Goal: Task Accomplishment & Management: Complete application form

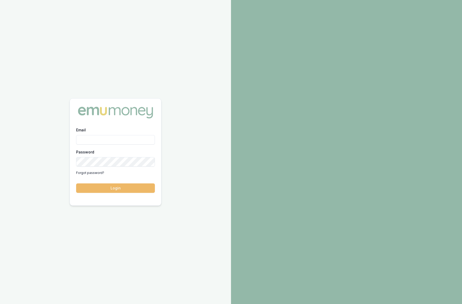
type input "krish.babu@emumoney.com.au"
click at [147, 189] on button "Login" at bounding box center [115, 187] width 79 height 9
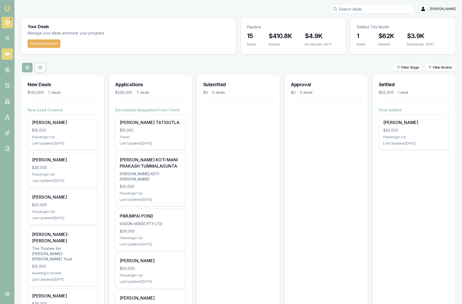
click at [5, 23] on icon at bounding box center [7, 22] width 5 height 5
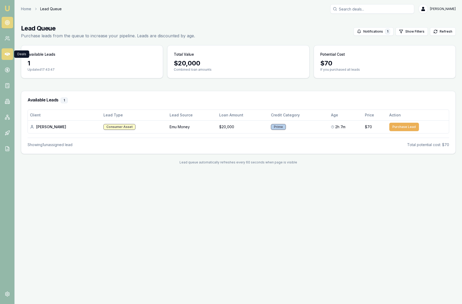
click at [9, 56] on icon at bounding box center [7, 53] width 5 height 5
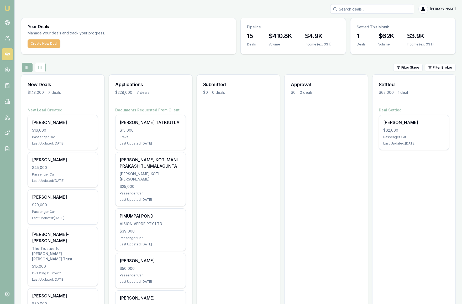
click at [40, 42] on button "Create New Deal" at bounding box center [44, 43] width 33 height 8
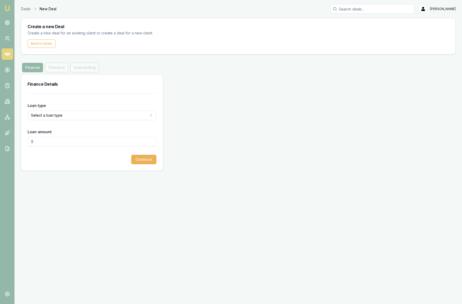
click at [96, 114] on html "Emu Broker Deals New Deal Krish Babu Toggle Menu Create a new Deal Create a new…" at bounding box center [231, 152] width 462 height 304
select select "COMMERCIAL_ASSET"
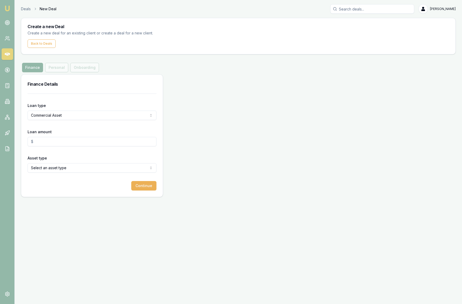
click at [72, 144] on input "Loan amount" at bounding box center [92, 141] width 129 height 9
type input "$66,590.00"
click at [121, 152] on form "Loan type Commercial Asset Consumer Loan Consumer Asset Commercial Loan Commerc…" at bounding box center [92, 141] width 129 height 97
click at [110, 169] on html "Emu Broker Deals New Deal Krish Babu Toggle Menu Create a new Deal Create a new…" at bounding box center [231, 152] width 462 height 304
click at [146, 184] on button "Continue" at bounding box center [143, 185] width 25 height 9
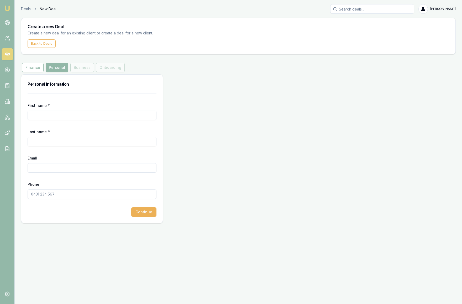
click at [44, 115] on input "First name *" at bounding box center [92, 115] width 129 height 9
click at [83, 67] on div "Finance Personal Business Onboarding" at bounding box center [73, 67] width 105 height 9
click at [55, 117] on input "First name *" at bounding box center [92, 115] width 129 height 9
type input "[PERSON_NAME]"
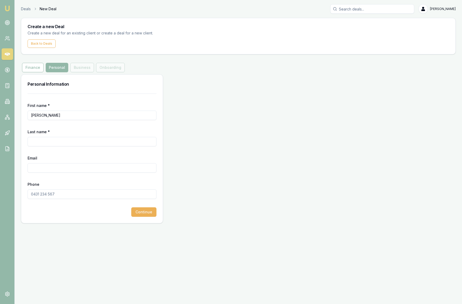
click at [58, 141] on input "Last name *" at bounding box center [92, 141] width 129 height 9
type input "RAMAIYAN"
click at [55, 167] on input "Email" at bounding box center [92, 167] width 129 height 9
type input "[PERSON_NAME][EMAIL_ADDRESS][DOMAIN_NAME]"
click at [57, 194] on input "Phone" at bounding box center [92, 193] width 129 height 9
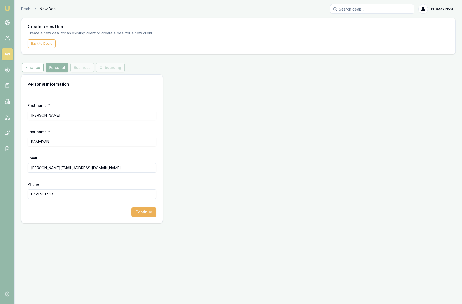
type input "0421 501 918"
click at [75, 211] on div "Continue" at bounding box center [92, 211] width 129 height 9
click at [143, 212] on button "Continue" at bounding box center [143, 211] width 25 height 9
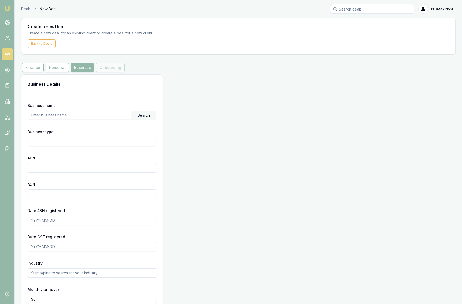
click at [59, 115] on input "text" at bounding box center [79, 115] width 103 height 8
type input "s"
click at [145, 114] on div "Search" at bounding box center [143, 115] width 25 height 9
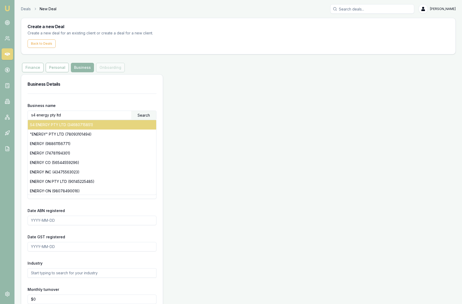
click at [118, 128] on div "S4 ENERGY PTY LTD (34680715851)" at bounding box center [92, 124] width 128 height 9
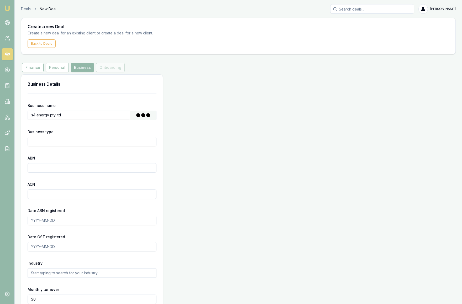
type input "S4 ENERGY PTY LTD"
type input "Australian Private Company"
type input "34680715851"
type input "680715851"
type input "[DATE]"
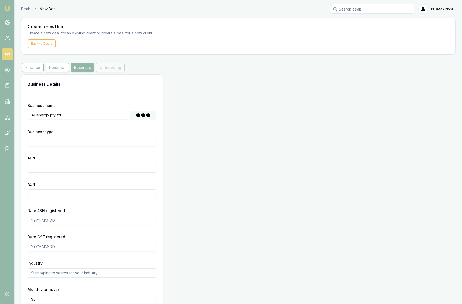
type input "[DATE]"
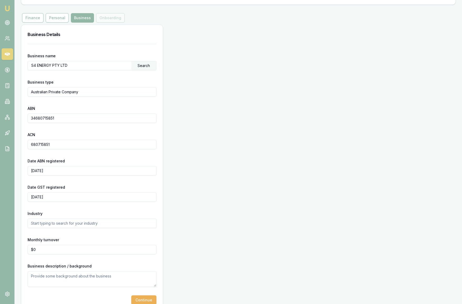
scroll to position [56, 0]
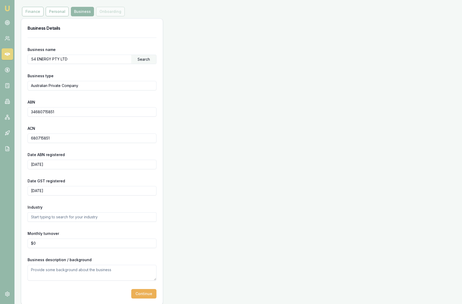
click at [99, 218] on input "text" at bounding box center [92, 216] width 129 height 9
type input "Solar"
click at [134, 232] on div "Monthly turnover $0" at bounding box center [92, 239] width 129 height 18
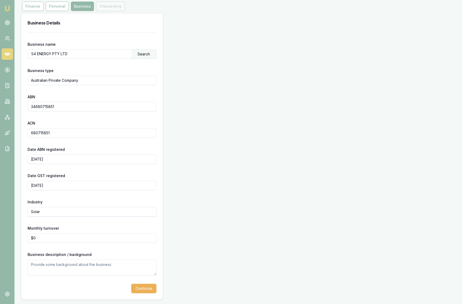
type input "0"
click at [61, 240] on input "0" at bounding box center [92, 237] width 129 height 9
type input "$17,000"
click at [179, 222] on div "Business Details Business name S4 ENERGY PTY LTD Search Business type Australia…" at bounding box center [238, 156] width 435 height 286
click at [98, 268] on textarea at bounding box center [92, 267] width 129 height 16
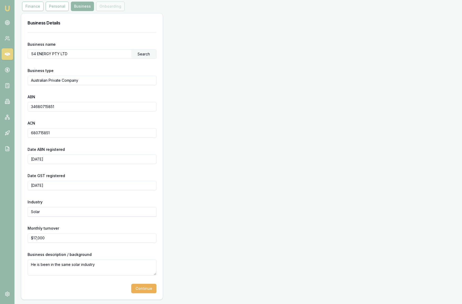
click at [114, 262] on textarea "He is been in the same solar industry" at bounding box center [92, 267] width 129 height 16
click at [72, 162] on input "[DATE]" at bounding box center [92, 158] width 129 height 9
click at [115, 272] on textarea "He is been in the same solar industry for a long time as his business was growi…" at bounding box center [92, 267] width 129 height 16
type textarea "He is been in the same solar industry for a long time as his business was growi…"
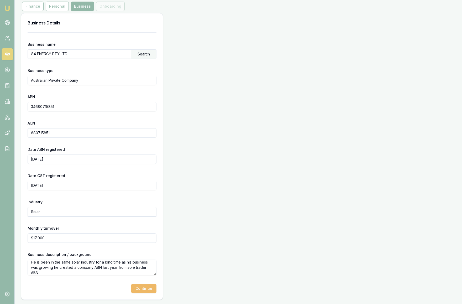
click at [141, 289] on button "Continue" at bounding box center [143, 288] width 25 height 9
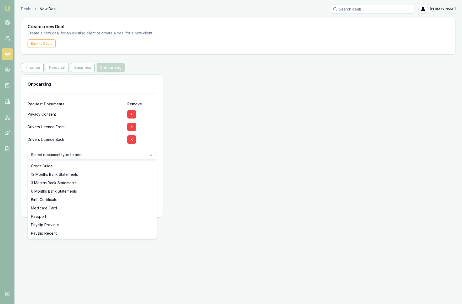
click at [122, 155] on html "Emu Broker Deals New Deal Krish Babu Toggle Menu Create a new Deal Create a new…" at bounding box center [231, 152] width 462 height 304
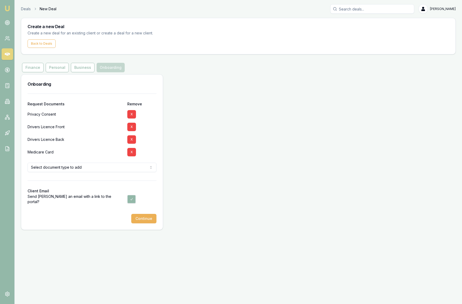
click at [105, 169] on html "Emu Broker Deals New Deal Krish Babu Toggle Menu Create a new Deal Create a new…" at bounding box center [231, 152] width 462 height 304
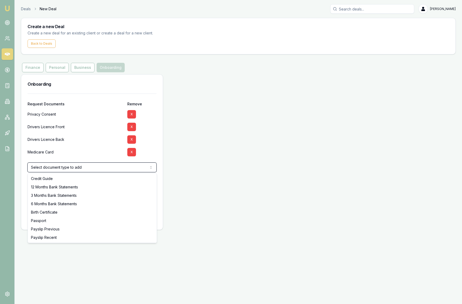
click at [227, 132] on html "Emu Broker Deals New Deal Krish Babu Toggle Menu Create a new Deal Create a new…" at bounding box center [231, 152] width 462 height 304
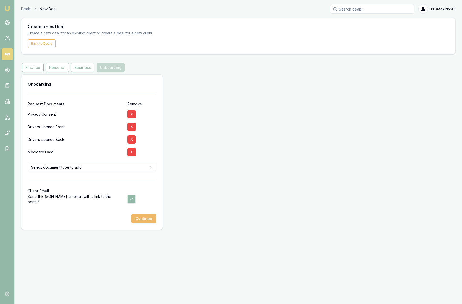
click at [143, 218] on button "Continue" at bounding box center [143, 218] width 25 height 9
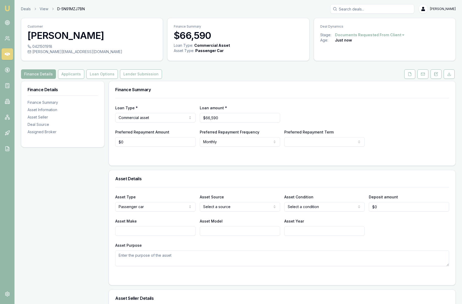
click at [247, 217] on html "Emu Broker Deals View D-5N91MZJ7BN Krish Babu Toggle Menu Customer SIVASHANMUGA…" at bounding box center [231, 152] width 462 height 304
select select "PRIVATE"
click at [300, 213] on html "Emu Broker Deals View D-5N91MZJ7BN Krish Babu Toggle Menu Customer SIVASHANMUGA…" at bounding box center [231, 152] width 462 height 304
select select "USED"
click at [153, 236] on input "Asset Make" at bounding box center [155, 230] width 80 height 9
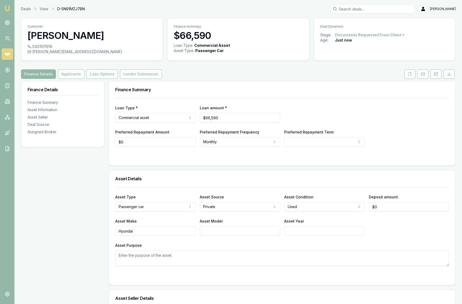
type input "Hyundai"
click at [227, 236] on input "Asset Model" at bounding box center [240, 230] width 80 height 9
type input "Palisade"
click at [324, 236] on input "Asset Year" at bounding box center [324, 230] width 80 height 9
type input "2023"
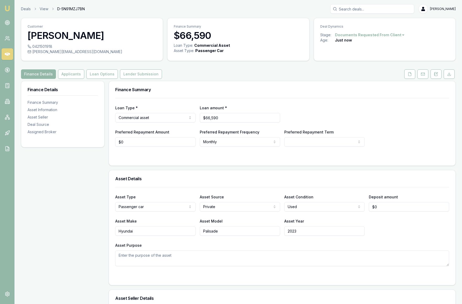
click at [406, 234] on div "Asset Make Hyundai Asset Model Palisade Asset Year 2023" at bounding box center [282, 227] width 334 height 18
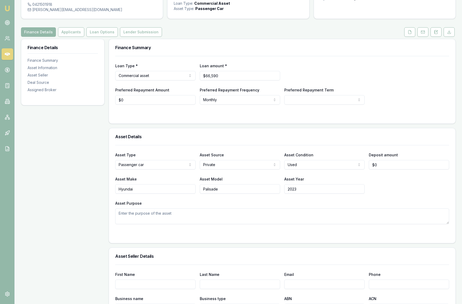
scroll to position [56, 0]
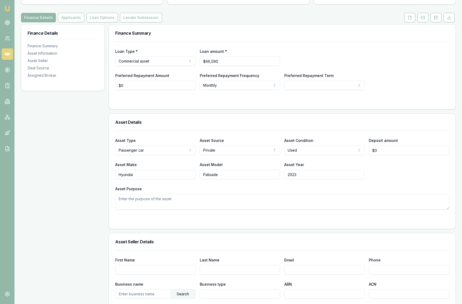
click at [155, 210] on textarea "Asset Purpose" at bounding box center [282, 202] width 334 height 16
type textarea "Business Purpose"
click at [186, 222] on form "Asset Type Passenger car Passenger car Electric vehicle Light commercial Other …" at bounding box center [282, 177] width 334 height 92
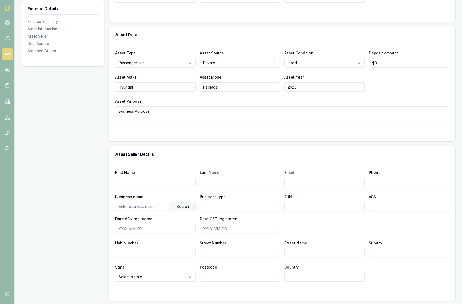
scroll to position [150, 0]
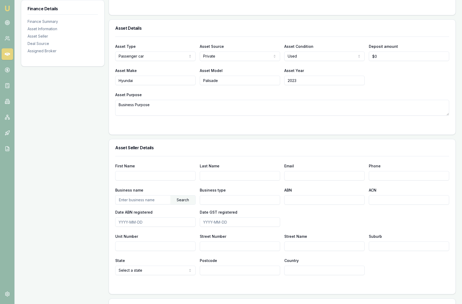
click at [151, 180] on input "First Name" at bounding box center [155, 175] width 80 height 9
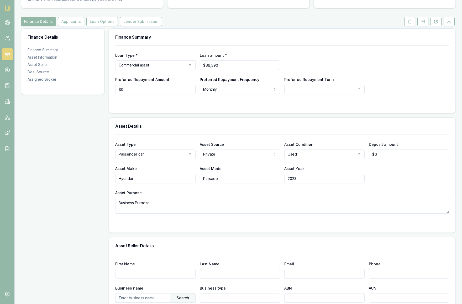
scroll to position [0, 0]
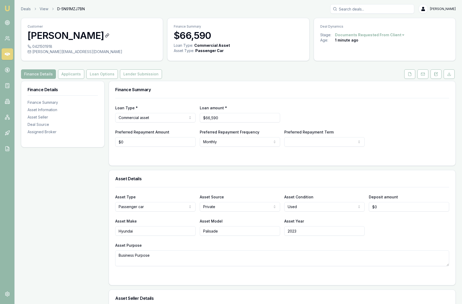
click at [109, 38] on icon at bounding box center [107, 35] width 4 height 4
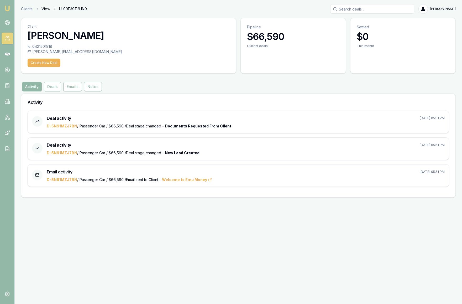
click at [44, 9] on link "View" at bounding box center [45, 8] width 9 height 5
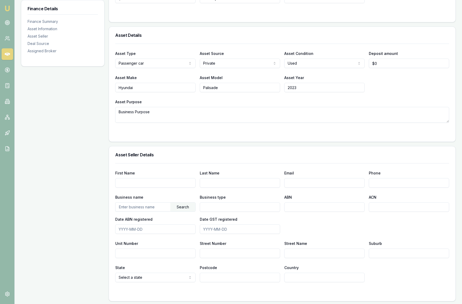
scroll to position [163, 0]
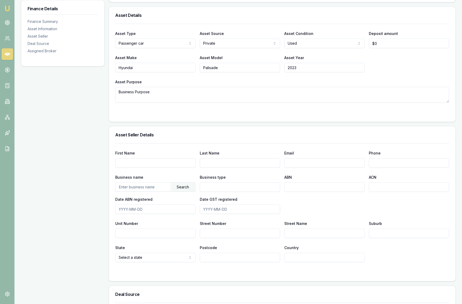
click at [135, 168] on input "First Name" at bounding box center [155, 162] width 80 height 9
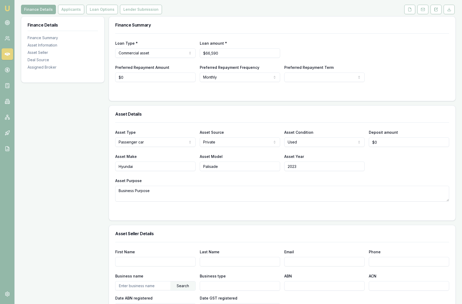
scroll to position [0, 0]
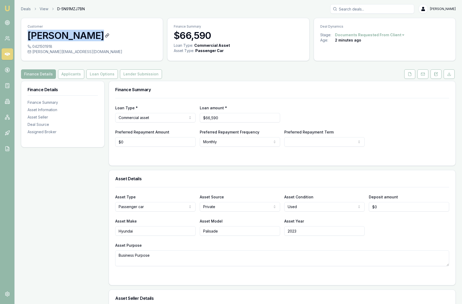
drag, startPoint x: 116, startPoint y: 36, endPoint x: 28, endPoint y: 36, distance: 87.4
click at [28, 36] on h3 "[PERSON_NAME]" at bounding box center [92, 35] width 129 height 11
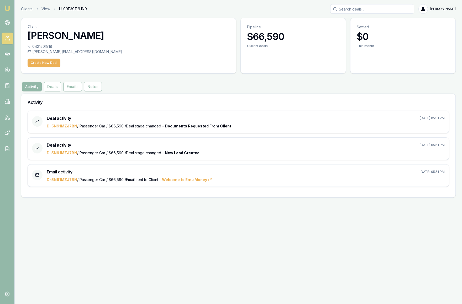
drag, startPoint x: 148, startPoint y: 38, endPoint x: 29, endPoint y: 38, distance: 119.2
click at [29, 38] on h3 "[PERSON_NAME]" at bounding box center [129, 35] width 202 height 11
copy h3 "[PERSON_NAME]"
click at [9, 58] on link at bounding box center [8, 54] width 12 height 12
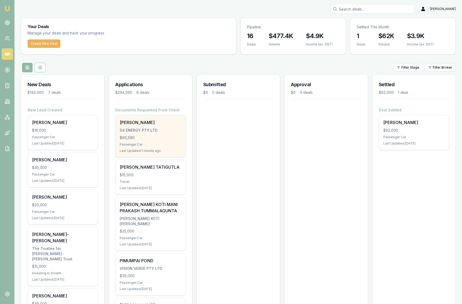
click at [160, 140] on div "$66,590" at bounding box center [150, 137] width 61 height 5
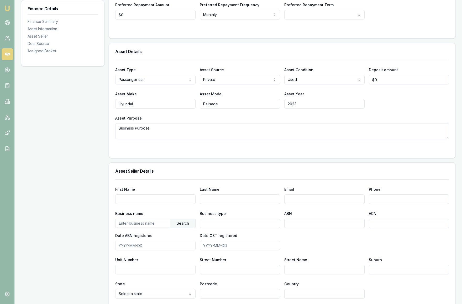
scroll to position [128, 0]
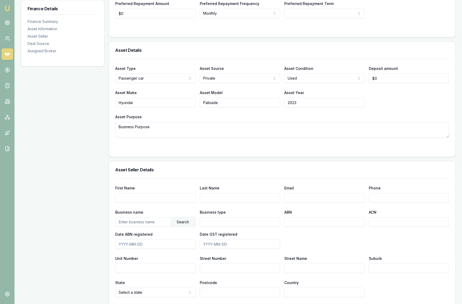
click at [138, 202] on input "First Name" at bounding box center [155, 197] width 80 height 9
paste input "[PERSON_NAME]"
type input "[PERSON_NAME]"
click at [248, 202] on input "Last Name" at bounding box center [240, 197] width 80 height 9
type input "RAMAIYAN"
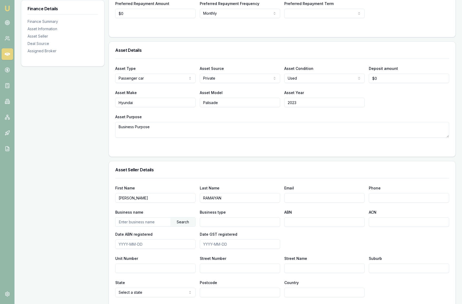
click at [317, 198] on div "Email" at bounding box center [324, 194] width 80 height 18
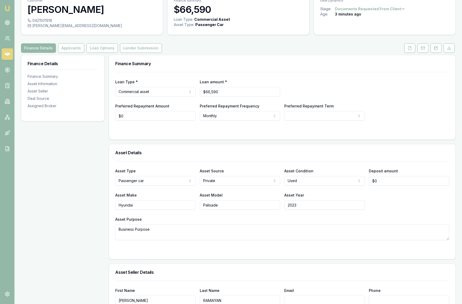
scroll to position [0, 0]
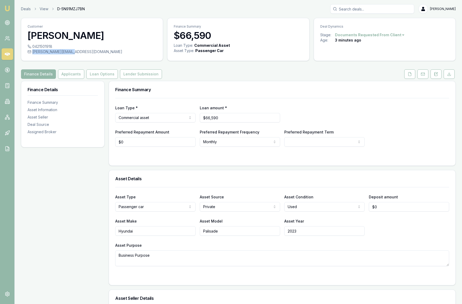
click at [76, 61] on div "0421501918 [PERSON_NAME][EMAIL_ADDRESS][DOMAIN_NAME]" at bounding box center [92, 52] width 142 height 17
copy div "[PERSON_NAME][EMAIL_ADDRESS][DOMAIN_NAME]"
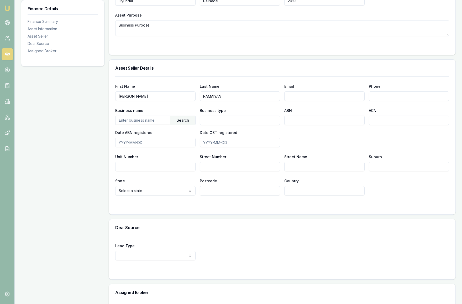
scroll to position [227, 0]
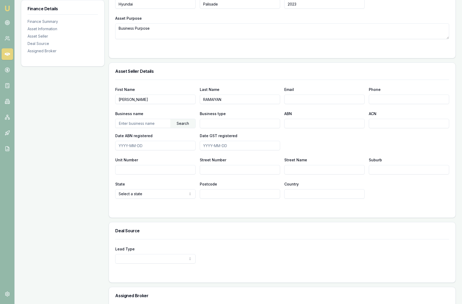
click at [314, 104] on input "Email" at bounding box center [324, 99] width 80 height 9
paste input "[PERSON_NAME][EMAIL_ADDRESS][DOMAIN_NAME]"
type input "[PERSON_NAME][EMAIL_ADDRESS][DOMAIN_NAME]"
click at [378, 104] on input "Phone" at bounding box center [409, 99] width 80 height 9
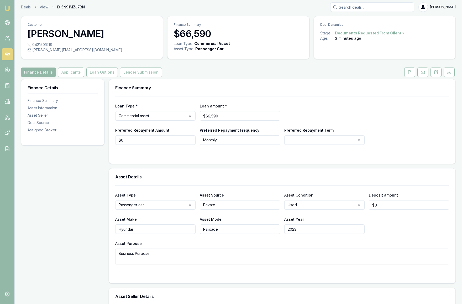
scroll to position [0, 0]
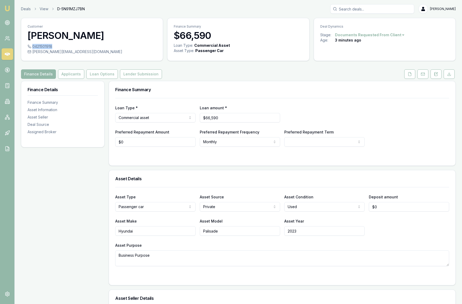
drag, startPoint x: 33, startPoint y: 57, endPoint x: 55, endPoint y: 59, distance: 21.9
click at [55, 49] on div "0421501918" at bounding box center [92, 46] width 129 height 5
copy div "0421501918"
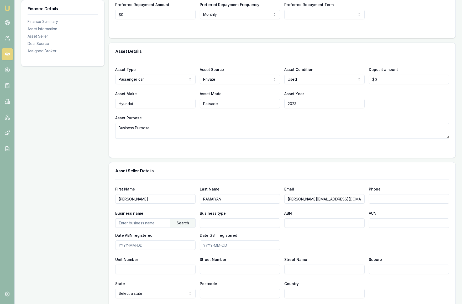
scroll to position [136, 0]
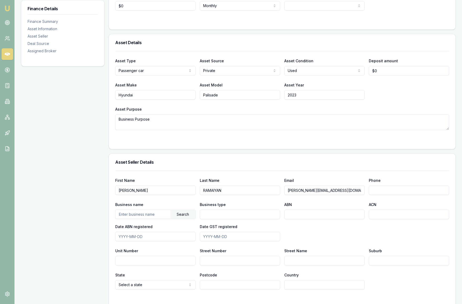
click at [380, 195] on input "Phone" at bounding box center [409, 189] width 80 height 9
paste input "0421 501 918"
type input "0421 501 918"
click at [409, 164] on h3 "Asset Seller Details" at bounding box center [282, 162] width 334 height 4
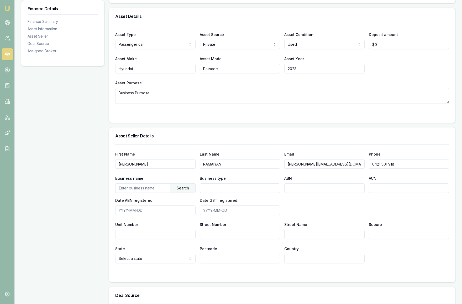
scroll to position [165, 0]
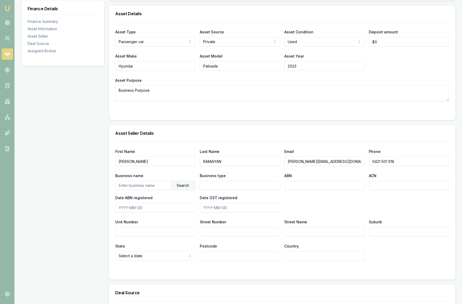
click at [150, 189] on input "text" at bounding box center [143, 185] width 55 height 8
paste input "S4 ENERGY PTY LTD"
type input "S4 ENERGY PTY LTD"
click at [184, 190] on div "Search" at bounding box center [182, 185] width 25 height 9
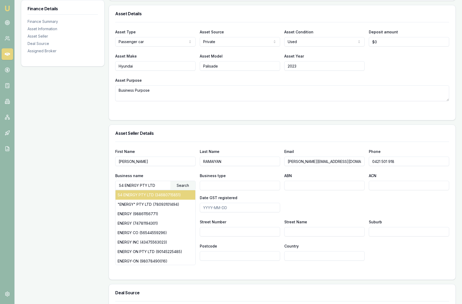
click at [165, 200] on div "S4 ENERGY PTY LTD (34680715851)" at bounding box center [156, 194] width 80 height 9
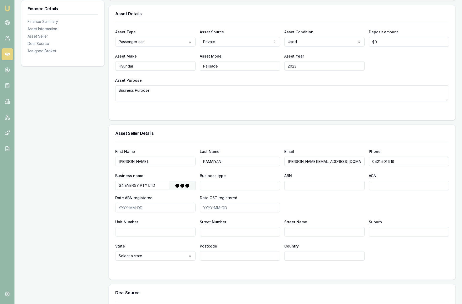
type input "Australian Private Company"
type input "34680715851"
type input "680715851"
type input "[DATE]"
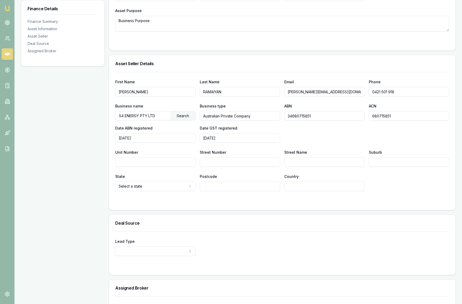
scroll to position [237, 0]
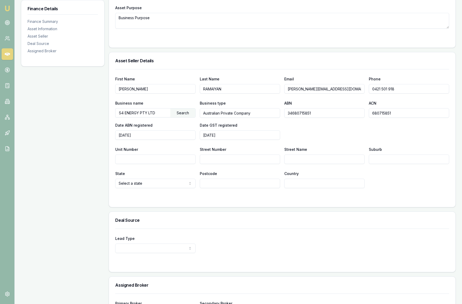
click at [205, 164] on input "Street Number" at bounding box center [240, 158] width 80 height 9
type input "62"
click at [298, 164] on input "Street Name" at bounding box center [324, 158] width 80 height 9
click at [380, 164] on input "Suburb" at bounding box center [409, 158] width 80 height 9
click at [327, 164] on input "BASILDON" at bounding box center [324, 158] width 80 height 9
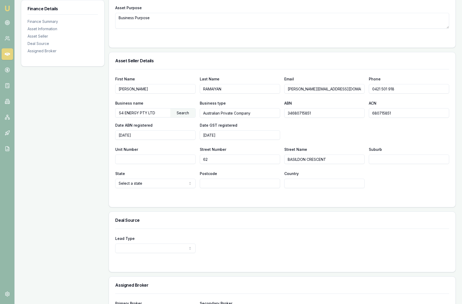
type input "BASILDON CRESCENT"
click at [379, 164] on input "Suburb" at bounding box center [409, 158] width 80 height 9
type input "Srathtulloh"
select select "VIC"
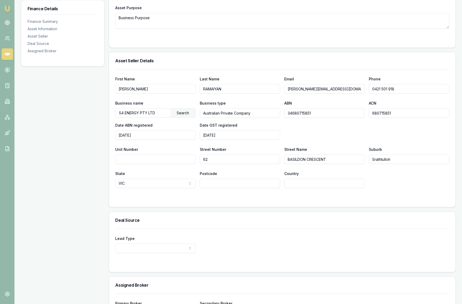
click at [239, 188] on input "Postcode" at bounding box center [240, 183] width 80 height 9
type input "3338"
click at [333, 188] on input "Country" at bounding box center [324, 183] width 80 height 9
type input "[GEOGRAPHIC_DATA]"
click at [389, 188] on div "State [GEOGRAPHIC_DATA] [GEOGRAPHIC_DATA] [GEOGRAPHIC_DATA] [GEOGRAPHIC_DATA] […" at bounding box center [282, 179] width 334 height 18
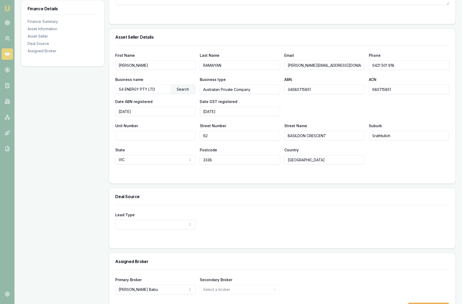
scroll to position [290, 0]
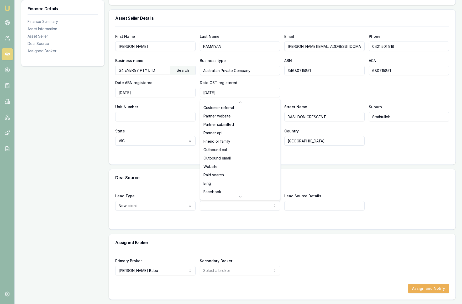
scroll to position [16, 0]
select select "FRIEND_OR_FAMILY"
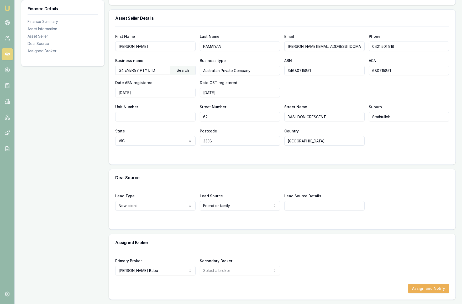
click at [316, 207] on input "Lead Source Details" at bounding box center [324, 205] width 80 height 9
type input "[PERSON_NAME]"
click at [395, 195] on div "Lead Type New client New client Repeat client Partner Campaign Other Lead Sourc…" at bounding box center [282, 201] width 334 height 18
click at [429, 287] on button "Assign and Notify" at bounding box center [428, 288] width 41 height 9
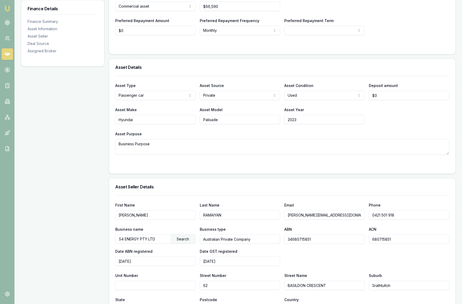
scroll to position [0, 0]
